Goal: Task Accomplishment & Management: Manage account settings

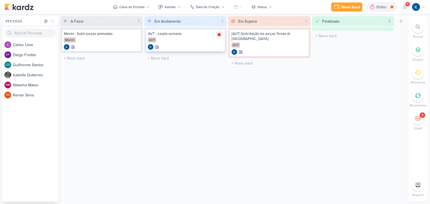
click at [220, 34] on icon at bounding box center [219, 34] width 4 height 4
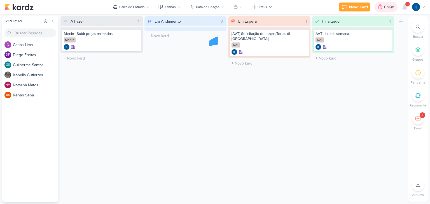
click at [389, 10] on div "0h6m" at bounding box center [390, 7] width 12 height 6
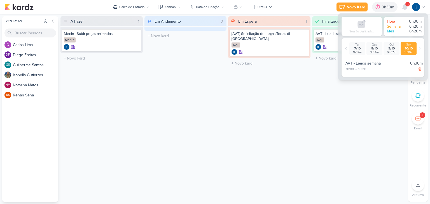
click at [317, 88] on div "Finalizado 1 Mover Para Esquerda Mover Para Direita [GEOGRAPHIC_DATA] AVT - Lea…" at bounding box center [353, 109] width 82 height 186
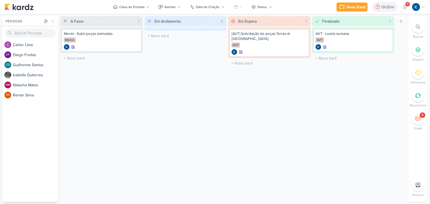
click at [421, 96] on div at bounding box center [417, 96] width 12 height 12
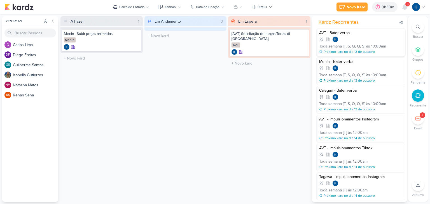
click at [365, 44] on div "Toda semana [T, S, Q, Q, S] às 10:00am" at bounding box center [361, 46] width 84 height 6
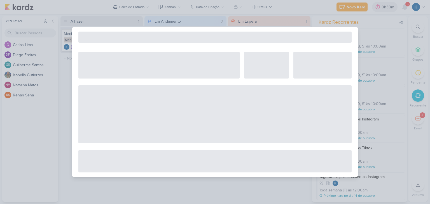
select select "12"
select select "week"
select select "10"
select select "America/Sao_Paulo"
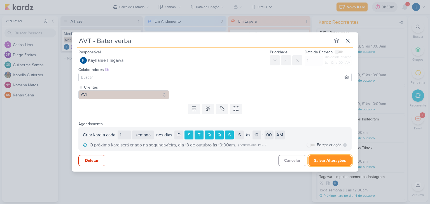
click at [321, 161] on button "Salvar Alterações" at bounding box center [329, 161] width 43 height 10
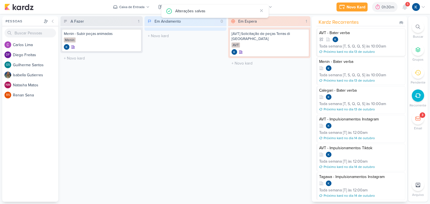
click at [359, 40] on div at bounding box center [361, 40] width 84 height 6
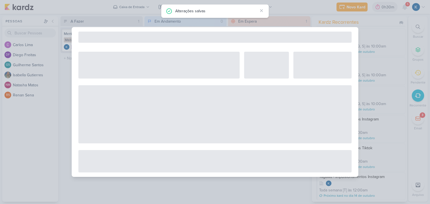
select select "12"
select select "week"
select select "10"
select select "America/Sao_Paulo"
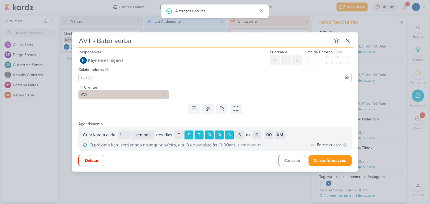
click at [331, 144] on label "Forçar criação" at bounding box center [329, 145] width 25 height 6
click at [313, 145] on label at bounding box center [311, 145] width 8 height 2
click at [310, 145] on input "checkbox" at bounding box center [309, 145] width 4 height 4
checkbox input "true"
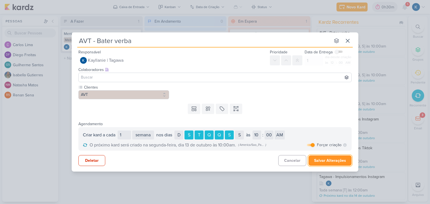
click at [323, 159] on button "Salvar Alterações" at bounding box center [329, 161] width 43 height 10
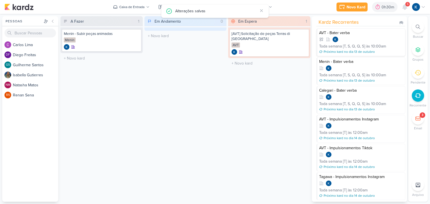
click at [360, 41] on div at bounding box center [361, 40] width 84 height 6
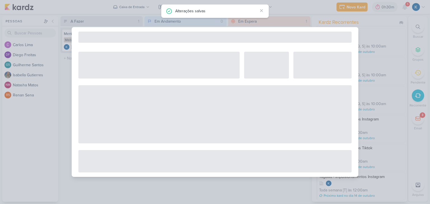
select select "12"
select select "week"
select select "10"
select select "America/Sao_Paulo"
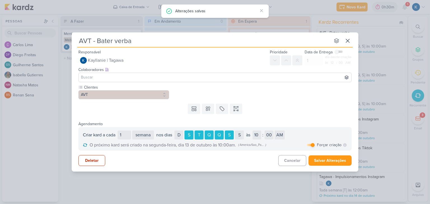
click at [312, 145] on input "checkbox" at bounding box center [312, 145] width 4 height 4
checkbox input "false"
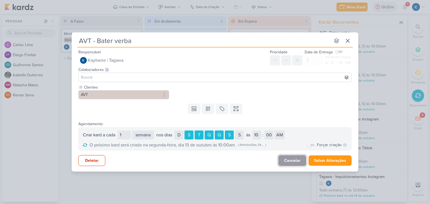
click at [298, 161] on button "Cancelar" at bounding box center [292, 160] width 28 height 11
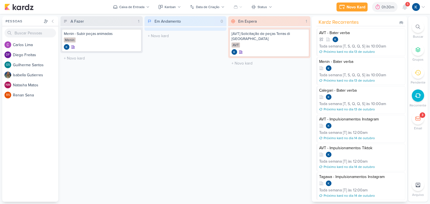
click at [278, 108] on div "Em Espera 1 Mover Para Esquerda Mover Para Direita [GEOGRAPHIC_DATA] [AVT] Soli…" at bounding box center [269, 109] width 82 height 186
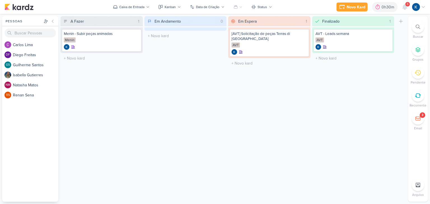
click at [418, 95] on icon at bounding box center [418, 96] width 6 height 6
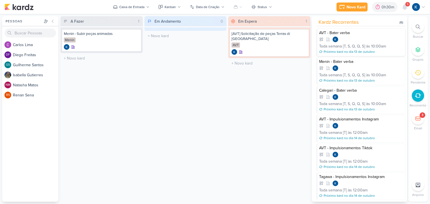
click at [368, 37] on div at bounding box center [361, 40] width 84 height 6
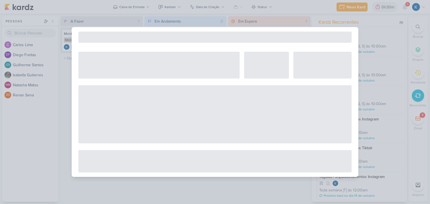
select select "12"
select select "week"
select select "10"
select select "America/Sao_Paulo"
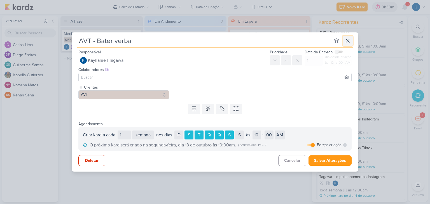
click at [348, 39] on icon at bounding box center [347, 40] width 7 height 7
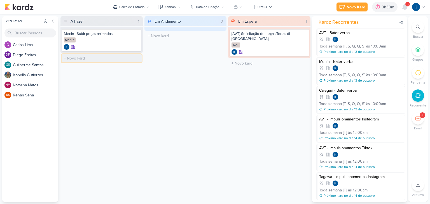
click at [105, 58] on input "text" at bounding box center [102, 58] width 80 height 8
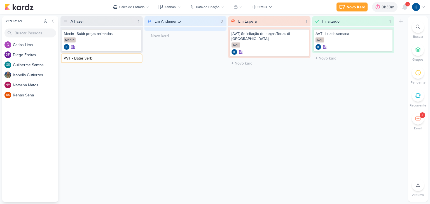
type input "AVT - Bater verba"
click at [86, 77] on input "text" at bounding box center [102, 75] width 80 height 8
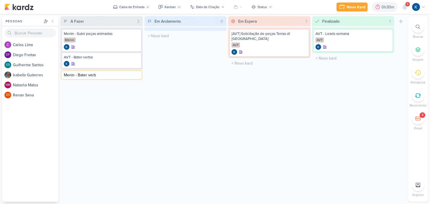
type input "Menin - Bater verba"
type input "Calegari - Bater verba"
click at [95, 61] on div at bounding box center [102, 64] width 76 height 6
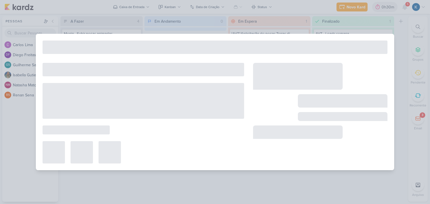
type input "AVT - Bater verba"
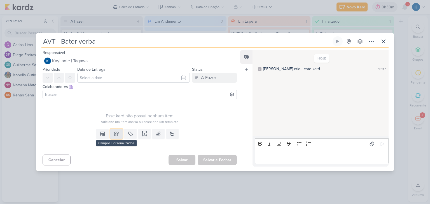
click at [116, 133] on icon at bounding box center [116, 134] width 4 height 4
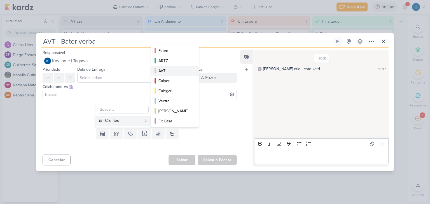
click at [165, 72] on div "AVT" at bounding box center [175, 71] width 34 height 6
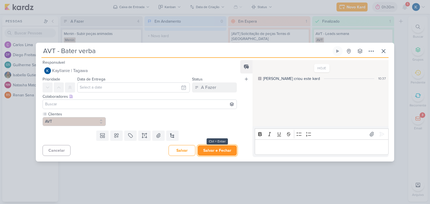
click at [214, 149] on button "Salvar e Fechar" at bounding box center [216, 150] width 39 height 10
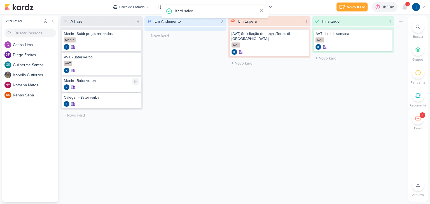
click at [97, 83] on div "Menin - Bater verba" at bounding box center [101, 84] width 79 height 16
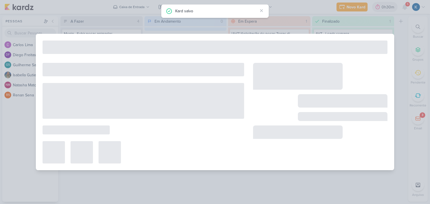
type input "Menin - Bater verba"
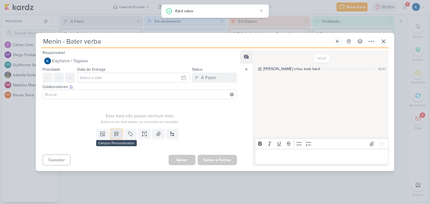
click at [114, 132] on icon at bounding box center [117, 134] width 6 height 6
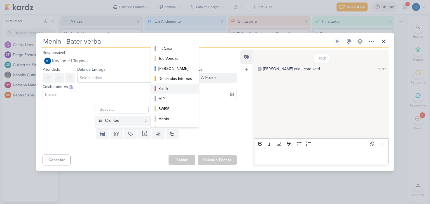
scroll to position [81, 0]
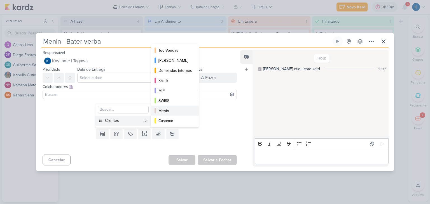
click at [167, 110] on div "Menin" at bounding box center [175, 111] width 34 height 6
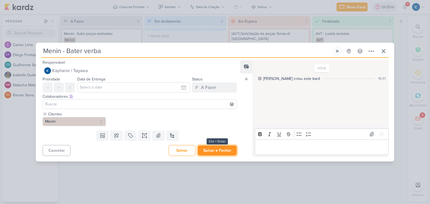
click at [220, 151] on button "Salvar e Fechar" at bounding box center [216, 150] width 39 height 10
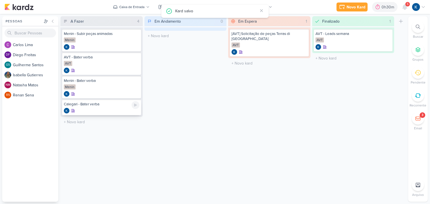
click at [94, 105] on div "Calegari - Bater verba" at bounding box center [102, 104] width 76 height 5
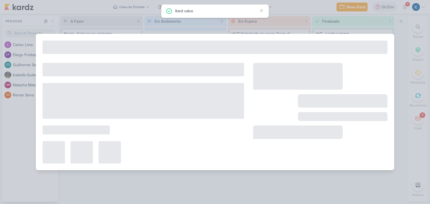
type input "Calegari - Bater verba"
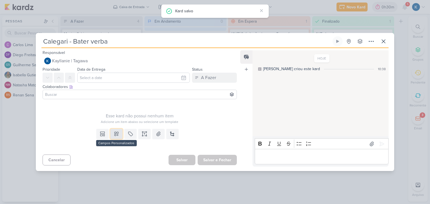
click at [116, 135] on icon at bounding box center [116, 134] width 4 height 4
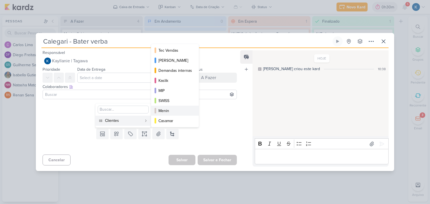
click at [167, 110] on div "Menin" at bounding box center [175, 111] width 34 height 6
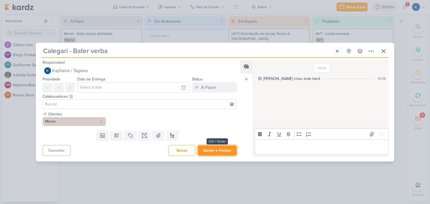
click at [218, 151] on button "Salvar e Fechar" at bounding box center [216, 150] width 39 height 10
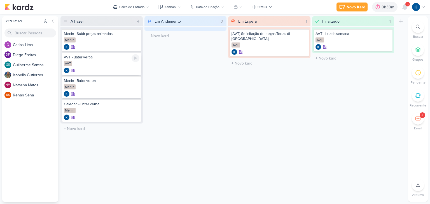
click at [103, 64] on div "AVT" at bounding box center [102, 64] width 76 height 6
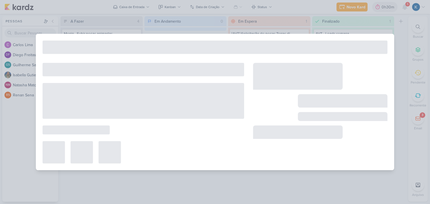
type input "AVT - Bater verba"
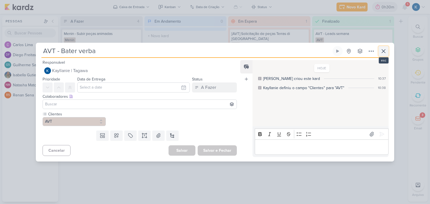
drag, startPoint x: 381, startPoint y: 50, endPoint x: 342, endPoint y: 50, distance: 38.9
click at [381, 49] on icon at bounding box center [383, 51] width 7 height 7
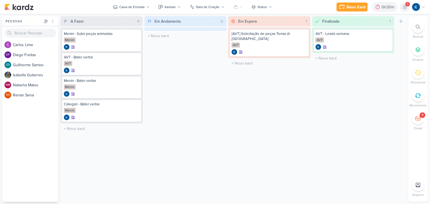
click at [404, 6] on icon at bounding box center [404, 6] width 4 height 5
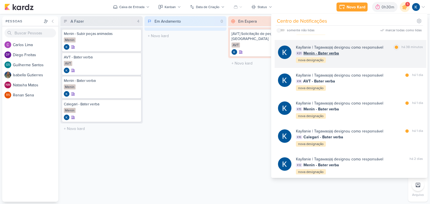
scroll to position [56, 0]
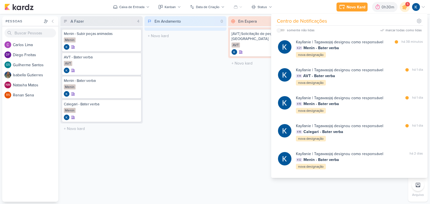
click at [251, 156] on div "Em Espera 1 Mover Para Esquerda Mover Para Direita [GEOGRAPHIC_DATA] [AVT] Soli…" at bounding box center [269, 109] width 82 height 186
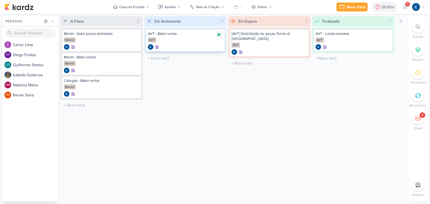
click at [219, 34] on icon at bounding box center [219, 34] width 3 height 3
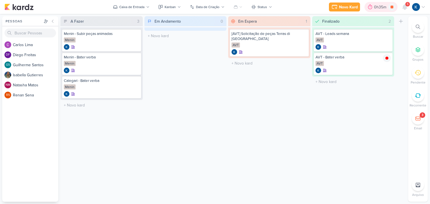
click at [383, 7] on div "0h35m" at bounding box center [381, 7] width 14 height 6
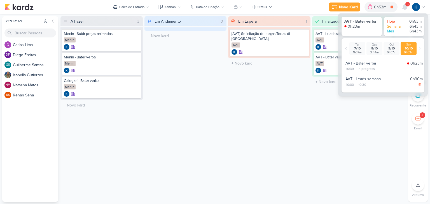
click at [235, 102] on div "Em Espera 1 Mover Para Esquerda Mover Para Direita [GEOGRAPHIC_DATA] [AVT] Soli…" at bounding box center [269, 109] width 82 height 186
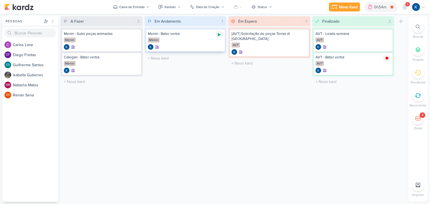
click at [219, 34] on icon at bounding box center [219, 34] width 3 height 3
click at [220, 35] on icon at bounding box center [219, 34] width 3 height 3
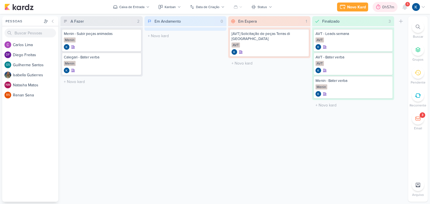
click at [385, 10] on div "0h57m" at bounding box center [384, 7] width 25 height 10
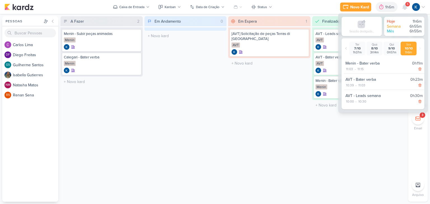
click at [285, 135] on div "Em Espera 1 Mover Para Esquerda Mover Para Direita [GEOGRAPHIC_DATA] [AVT] Soli…" at bounding box center [269, 109] width 82 height 186
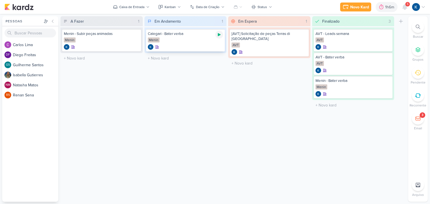
click at [217, 36] on icon at bounding box center [219, 34] width 4 height 4
click at [218, 35] on icon at bounding box center [219, 34] width 3 height 3
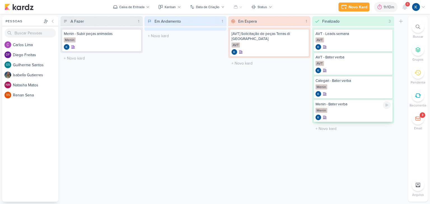
click at [349, 90] on div "Menin" at bounding box center [353, 87] width 76 height 6
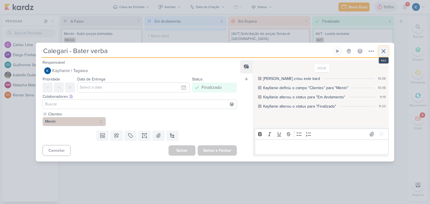
click at [380, 53] on icon at bounding box center [383, 51] width 7 height 7
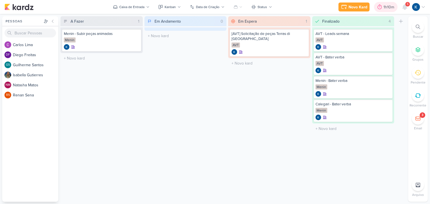
click at [388, 4] on div "1h10m" at bounding box center [389, 7] width 12 height 6
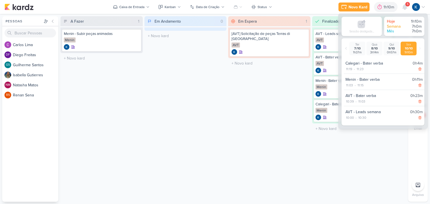
drag, startPoint x: 280, startPoint y: 130, endPoint x: 270, endPoint y: 121, distance: 13.9
click at [279, 130] on div "Em Espera 1 Mover Para Esquerda Mover Para Direita [GEOGRAPHIC_DATA] [AVT] Soli…" at bounding box center [269, 109] width 82 height 186
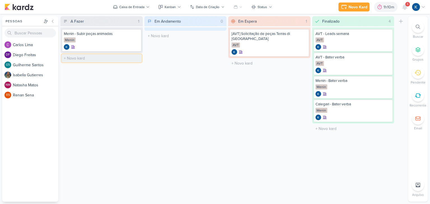
click at [85, 59] on input "text" at bounding box center [102, 58] width 80 height 8
type input "AVT - Subir peças animadas TDT"
click at [80, 57] on div "AVT - Subir peças animadas TDT" at bounding box center [102, 57] width 76 height 5
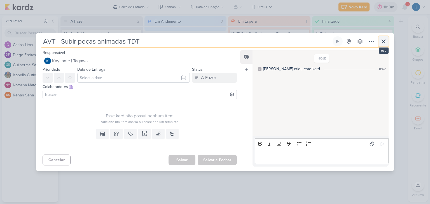
click at [382, 42] on icon at bounding box center [383, 41] width 7 height 7
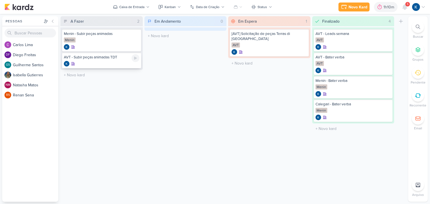
click at [98, 59] on div "AVT - Subir peças animadas TDT" at bounding box center [102, 57] width 76 height 5
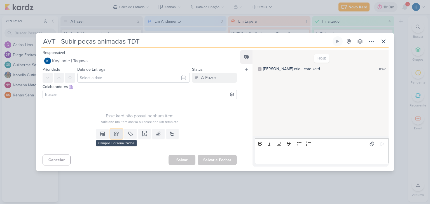
click at [116, 138] on button at bounding box center [116, 134] width 12 height 10
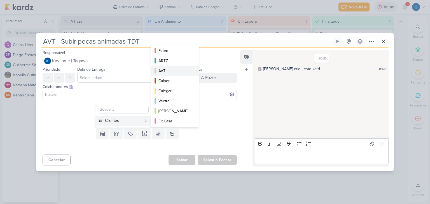
click at [161, 72] on div "AVT" at bounding box center [175, 71] width 34 height 6
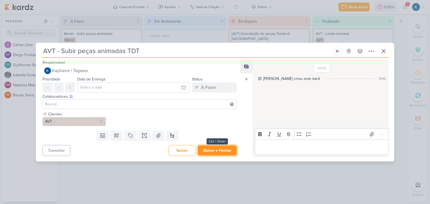
click at [218, 149] on button "Salvar e Fechar" at bounding box center [216, 150] width 39 height 10
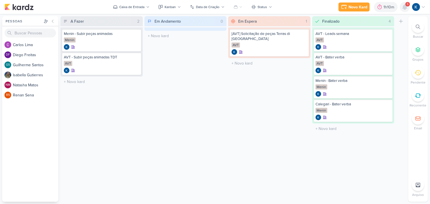
click at [403, 6] on icon at bounding box center [404, 6] width 4 height 5
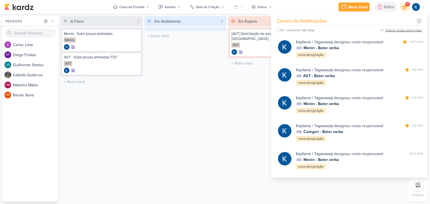
click at [410, 29] on div "marcar todas como lidas" at bounding box center [403, 30] width 36 height 5
click at [215, 138] on div "Em Andamento 0 Mover Para Esquerda Mover Para Direita [GEOGRAPHIC_DATA] O títul…" at bounding box center [185, 109] width 82 height 186
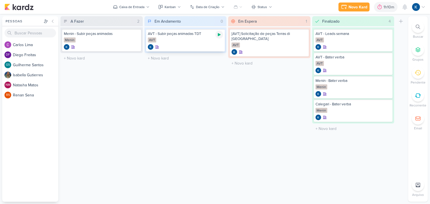
click at [218, 36] on icon at bounding box center [219, 34] width 4 height 4
drag, startPoint x: 219, startPoint y: 36, endPoint x: 215, endPoint y: 31, distance: 6.9
click at [219, 36] on icon at bounding box center [219, 34] width 4 height 4
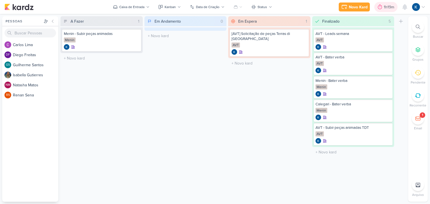
click at [387, 5] on div "1h19m" at bounding box center [389, 7] width 12 height 6
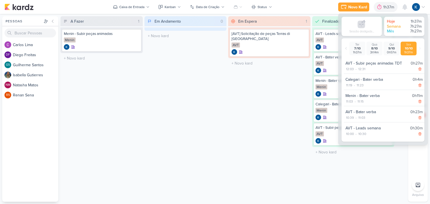
click at [188, 100] on div "Em Andamento 0 Mover Para Esquerda Mover Para Direita [GEOGRAPHIC_DATA] O títul…" at bounding box center [185, 109] width 82 height 186
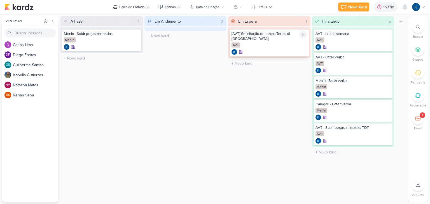
click at [271, 43] on div "AVT" at bounding box center [269, 46] width 76 height 6
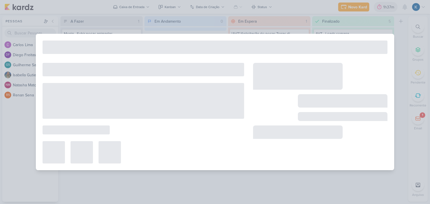
type input "[AVT] Solicitação de peças Terras di [GEOGRAPHIC_DATA]"
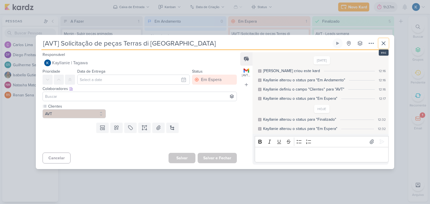
drag, startPoint x: 384, startPoint y: 42, endPoint x: 80, endPoint y: 122, distance: 314.7
click at [383, 42] on icon at bounding box center [383, 43] width 7 height 7
